Goal: Information Seeking & Learning: Learn about a topic

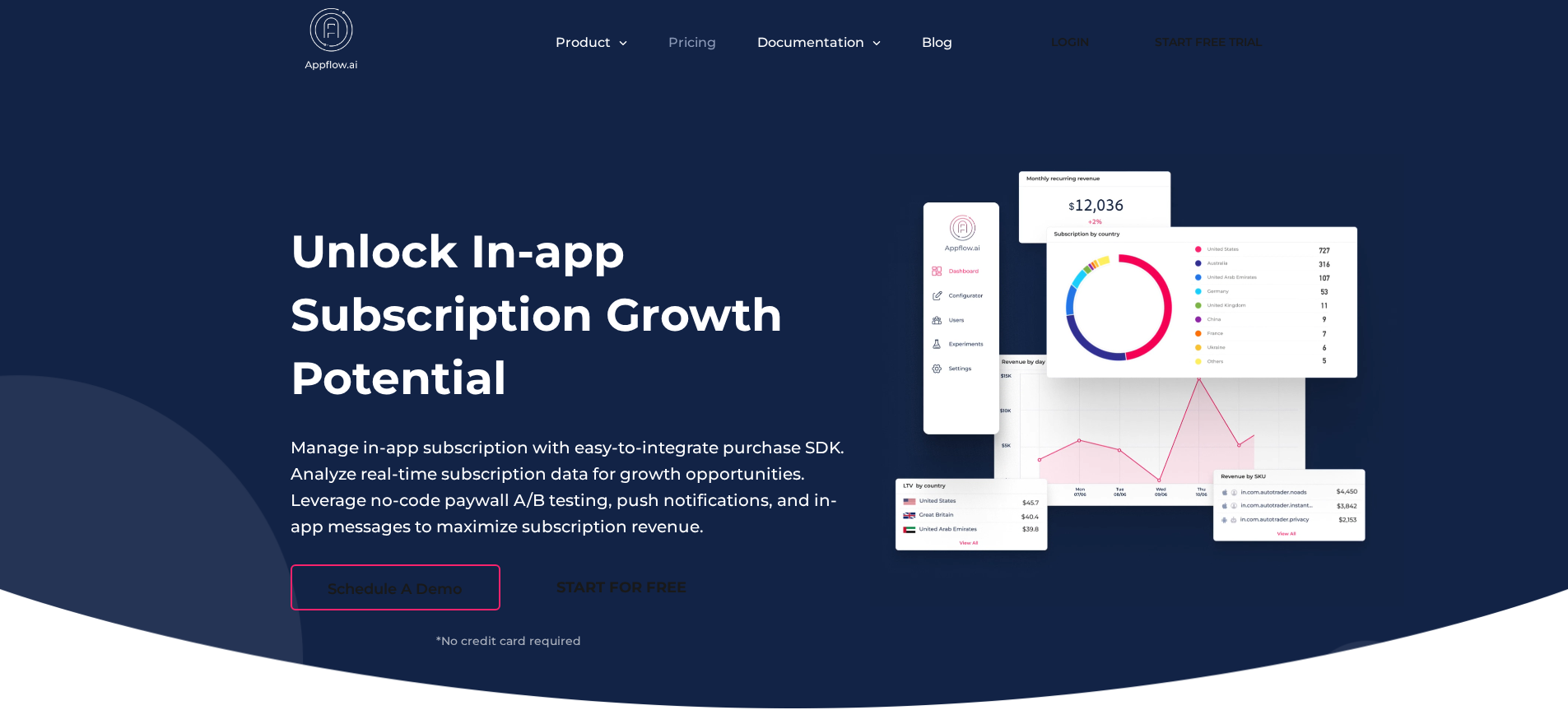
click at [701, 43] on link "Pricing" at bounding box center [692, 42] width 48 height 15
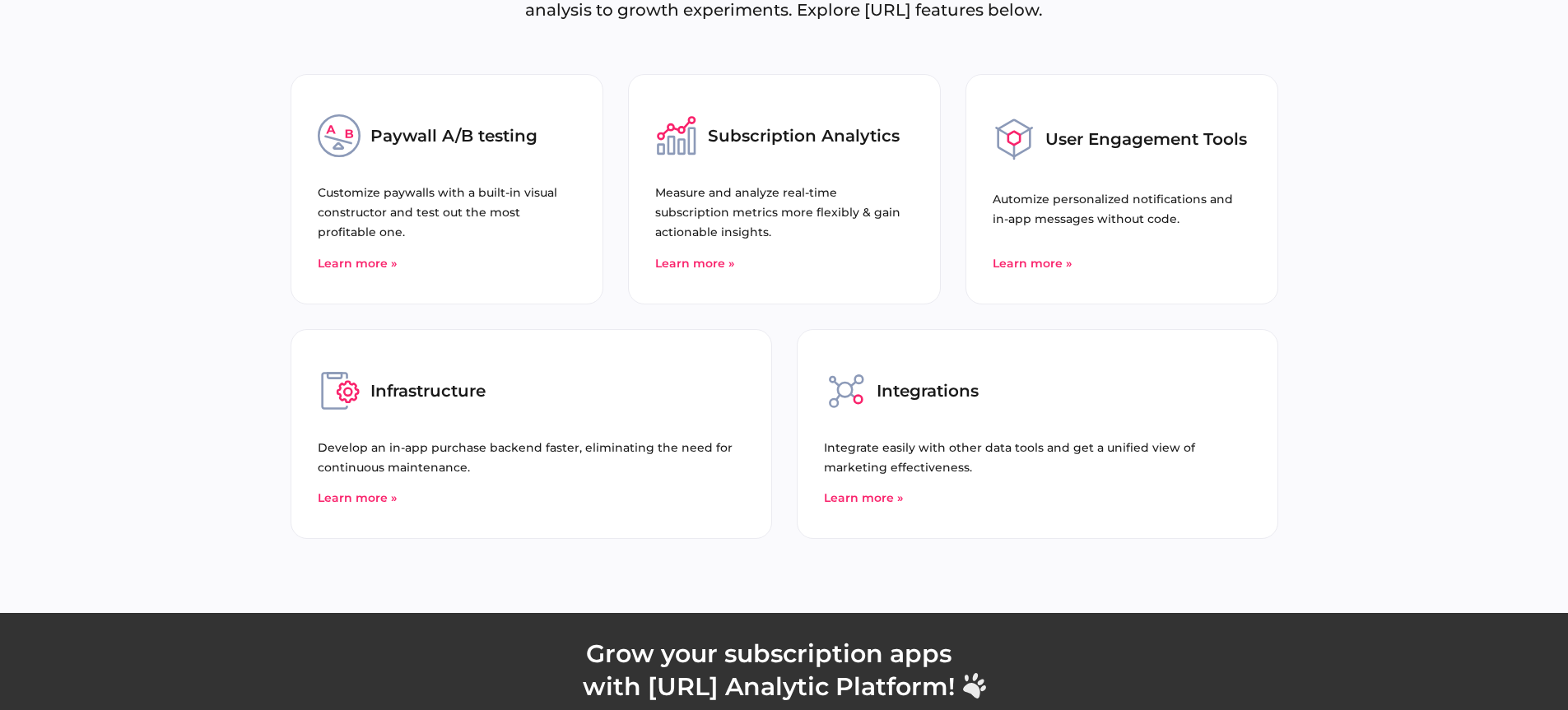
scroll to position [5883, 0]
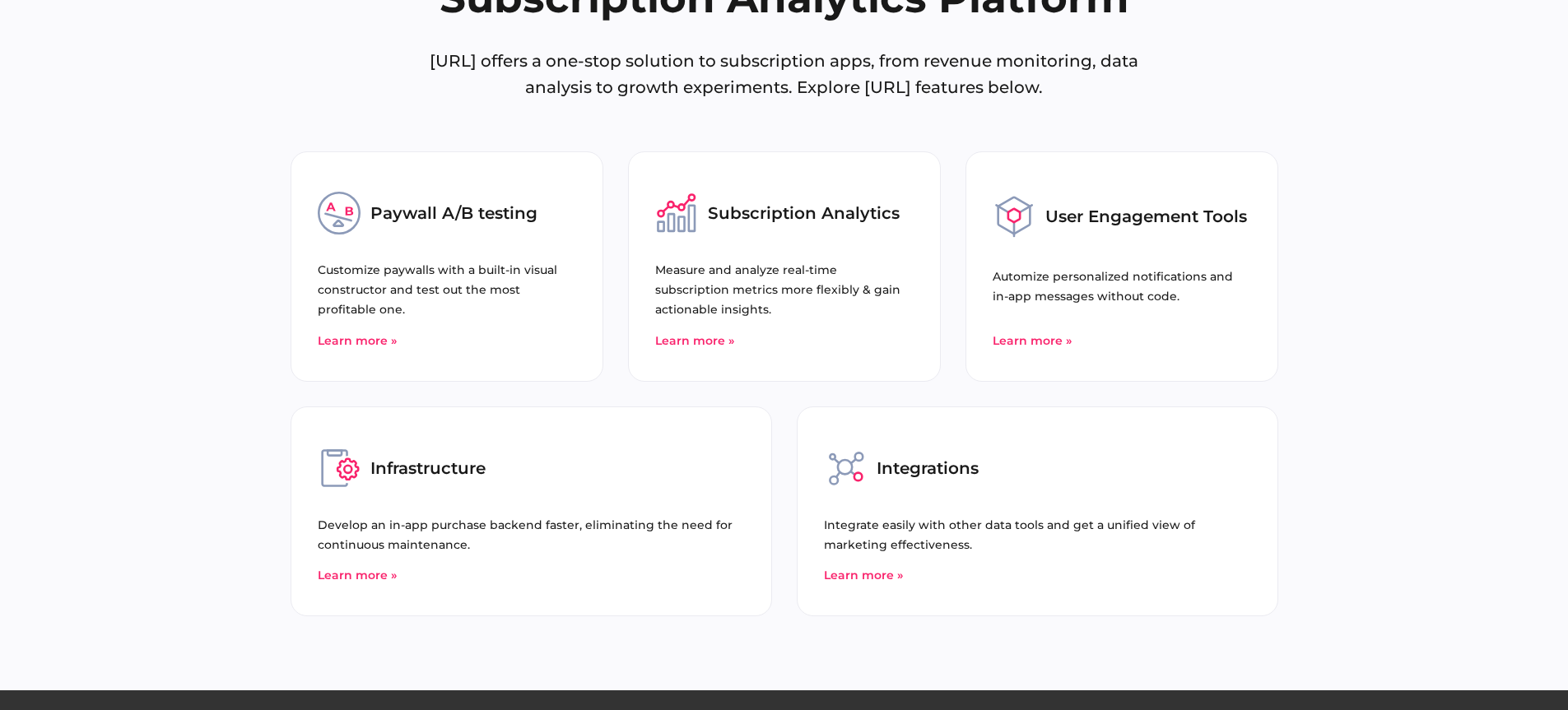
click at [759, 227] on div "Subscription Analytics" at bounding box center [784, 213] width 259 height 43
click at [412, 198] on div "Paywall A/B testing" at bounding box center [447, 213] width 259 height 43
click at [1120, 204] on div "User Engagement Tools" at bounding box center [1122, 217] width 259 height 50
drag, startPoint x: 402, startPoint y: 453, endPoint x: 791, endPoint y: 499, distance: 391.7
click at [403, 454] on div "Infrastructure" at bounding box center [531, 468] width 427 height 43
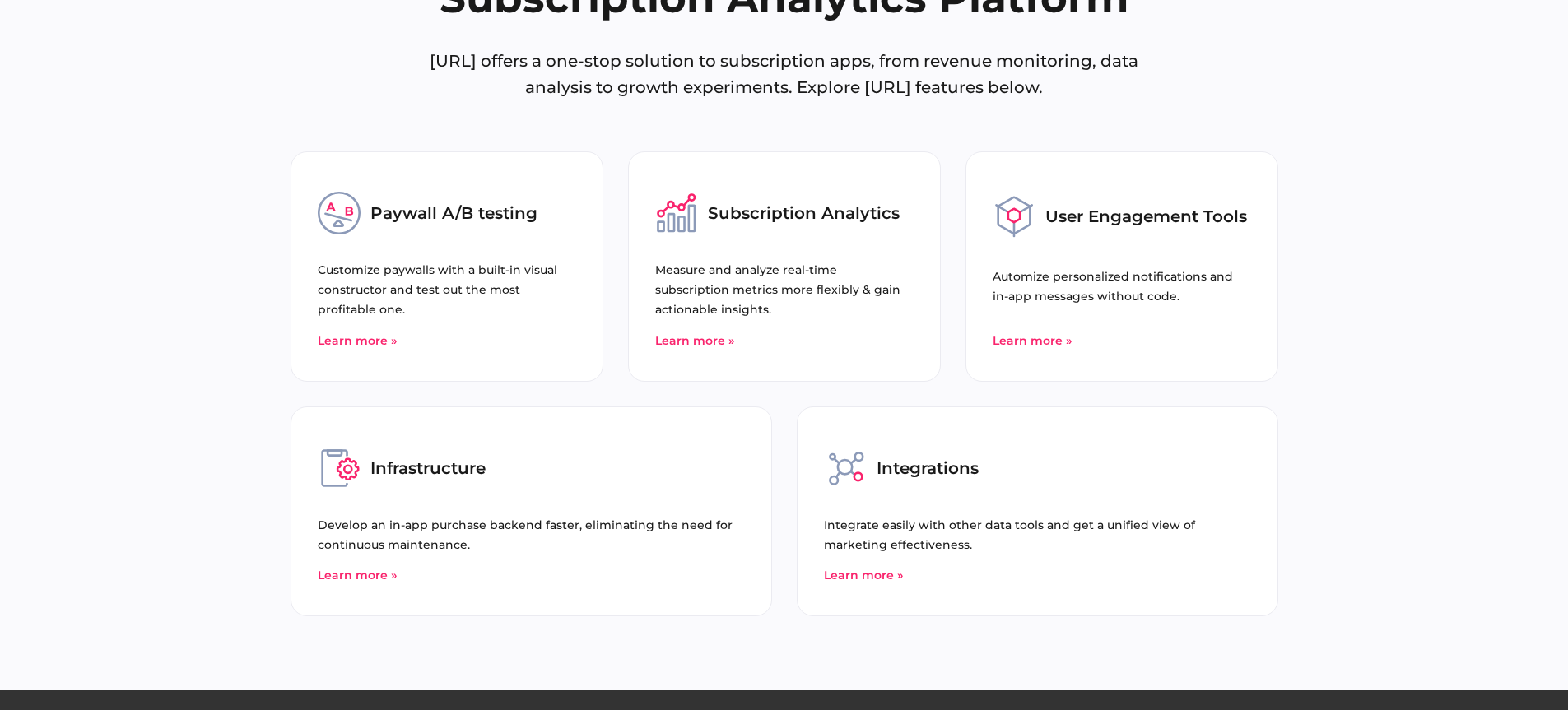
click at [1034, 488] on div "Integrations" at bounding box center [1037, 468] width 427 height 43
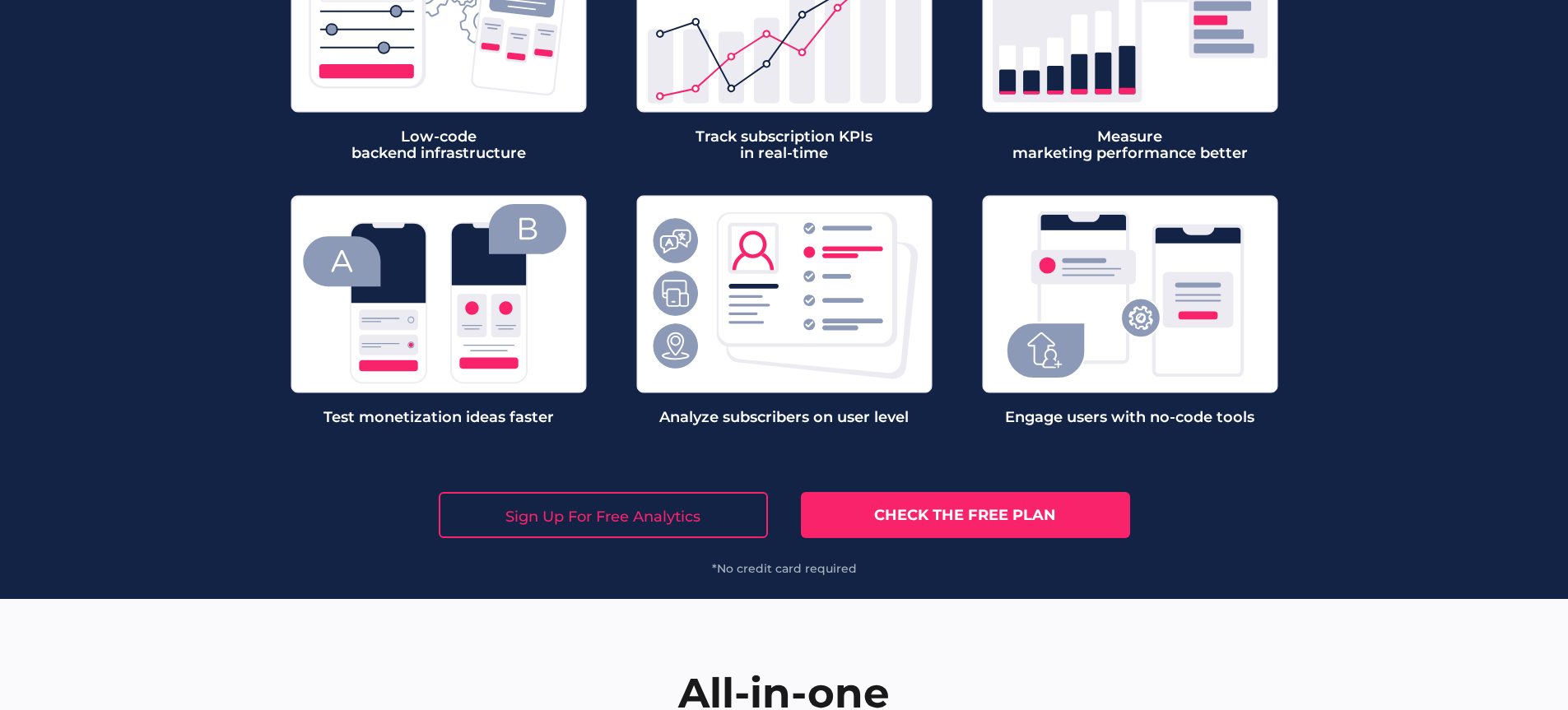
scroll to position [5125, 0]
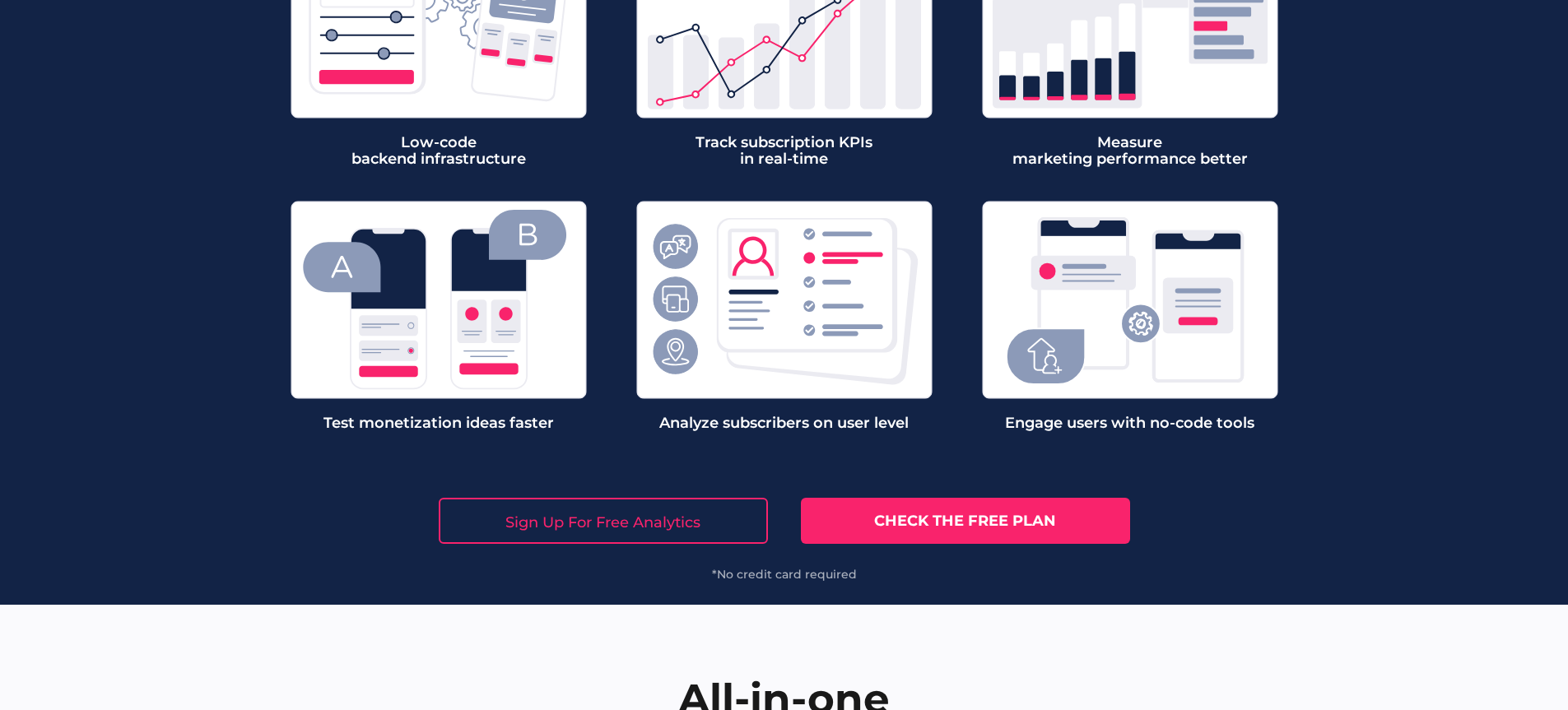
click at [996, 521] on link "Check the free plan" at bounding box center [965, 521] width 329 height 46
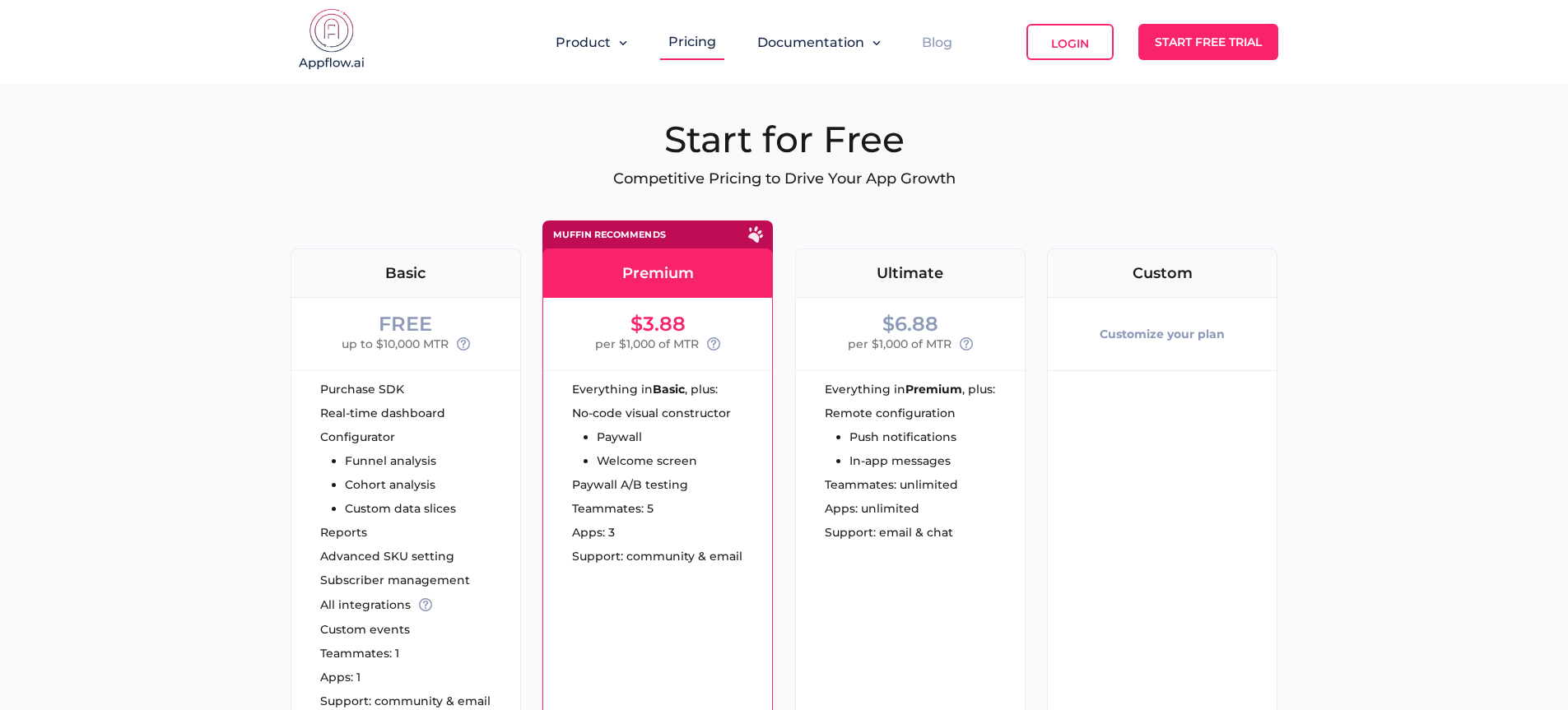
click at [933, 42] on link "Blog" at bounding box center [937, 42] width 31 height 15
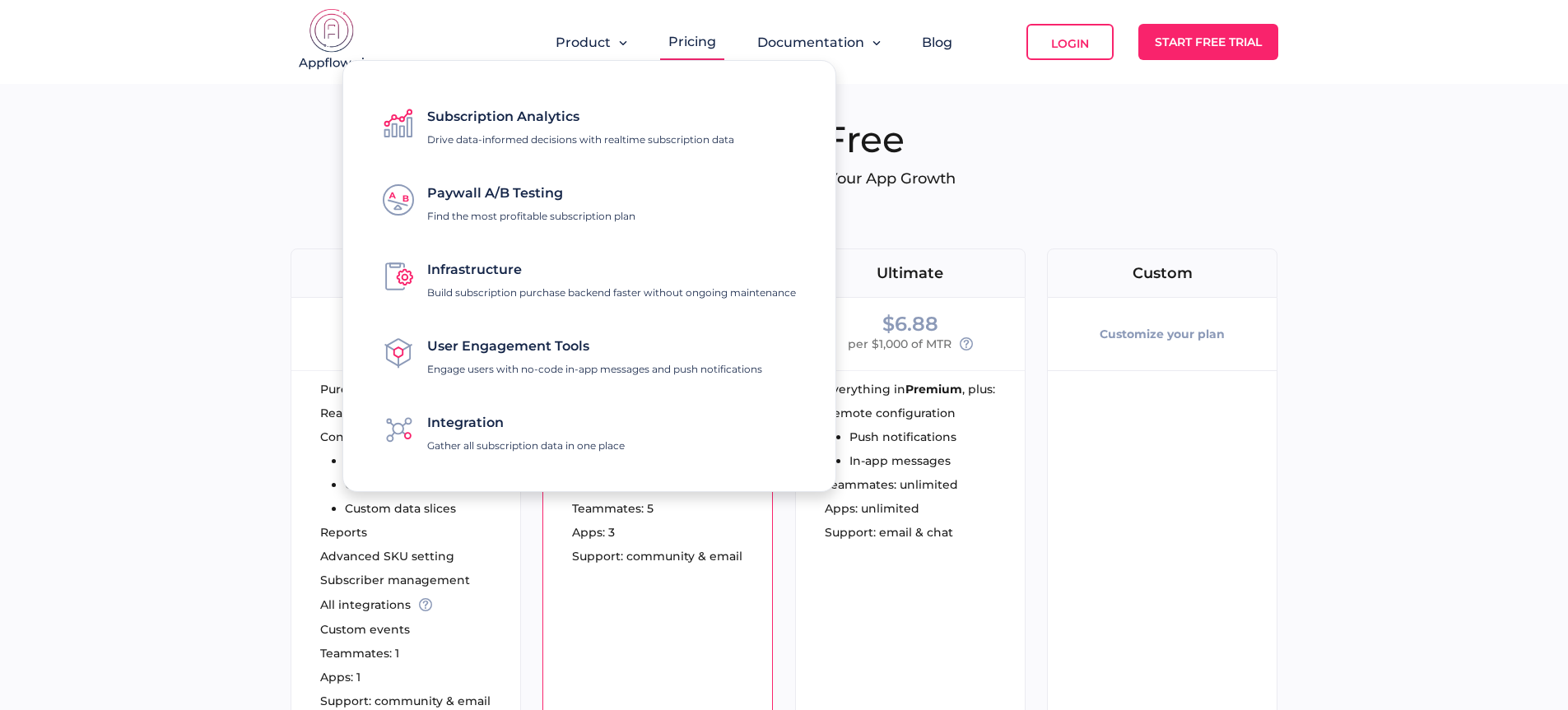
click at [319, 60] on img at bounding box center [331, 41] width 82 height 66
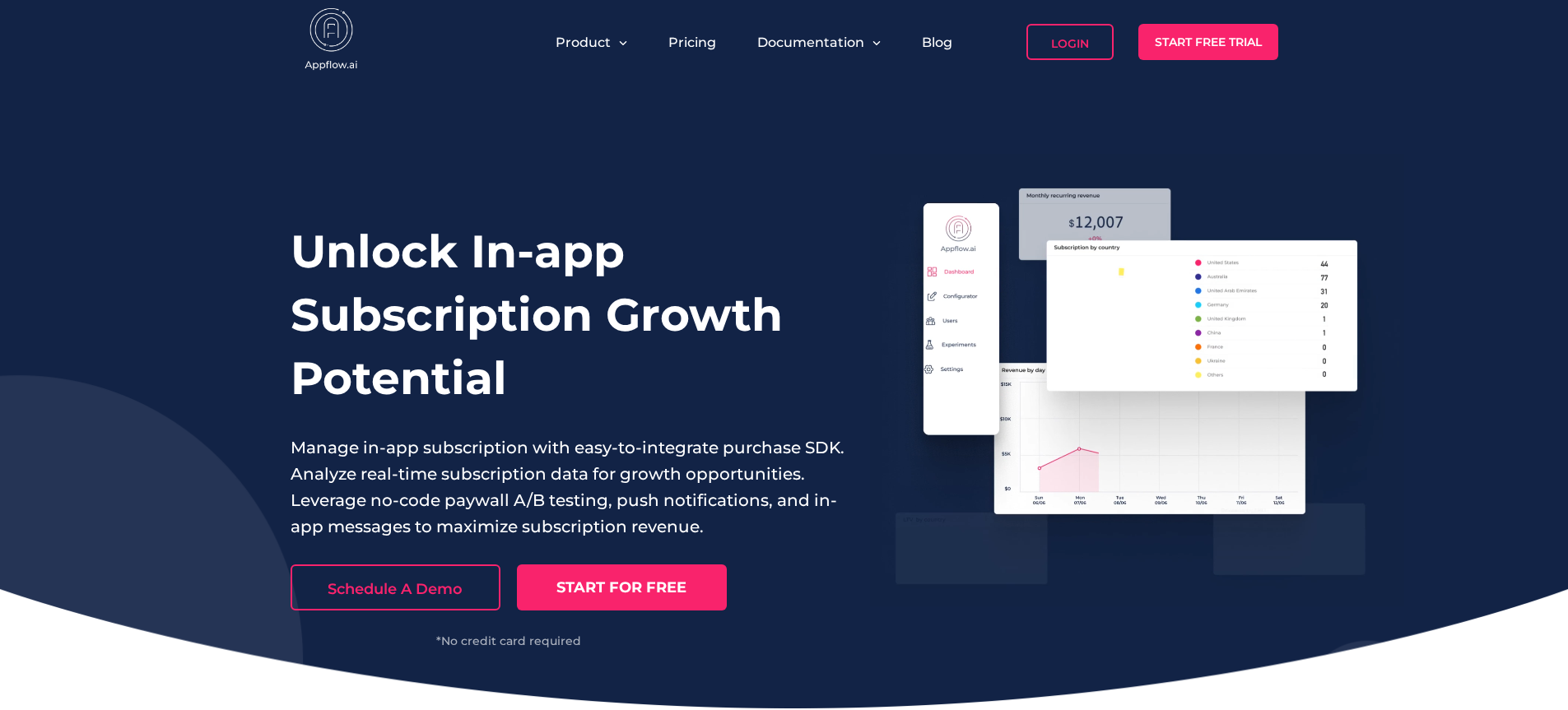
click at [319, 60] on img at bounding box center [331, 41] width 82 height 66
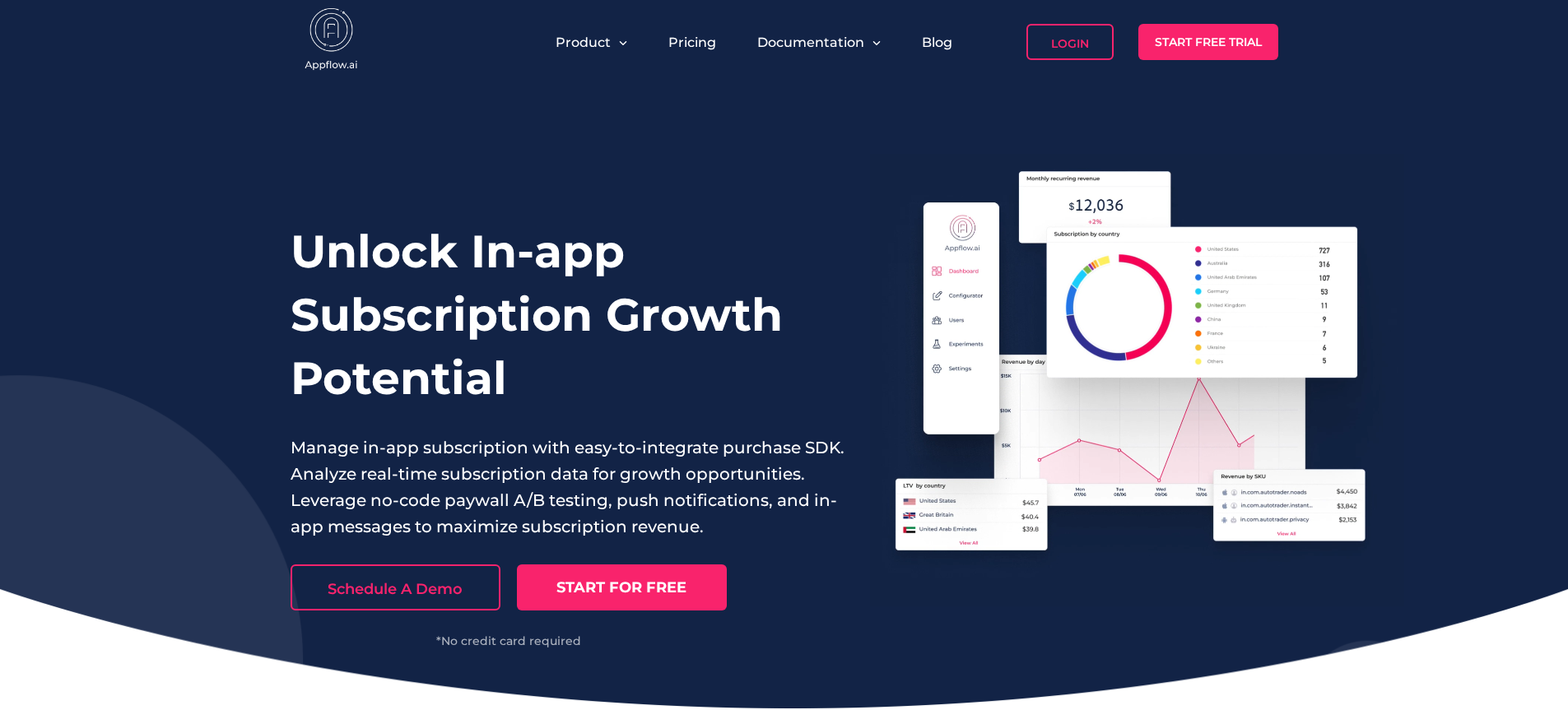
click at [314, 58] on img at bounding box center [331, 41] width 82 height 66
click at [336, 58] on img at bounding box center [331, 41] width 82 height 66
click at [337, 58] on img at bounding box center [331, 41] width 82 height 66
click at [677, 577] on link "START FOR FREE" at bounding box center [622, 587] width 210 height 46
